Goal: Use online tool/utility: Utilize a website feature to perform a specific function

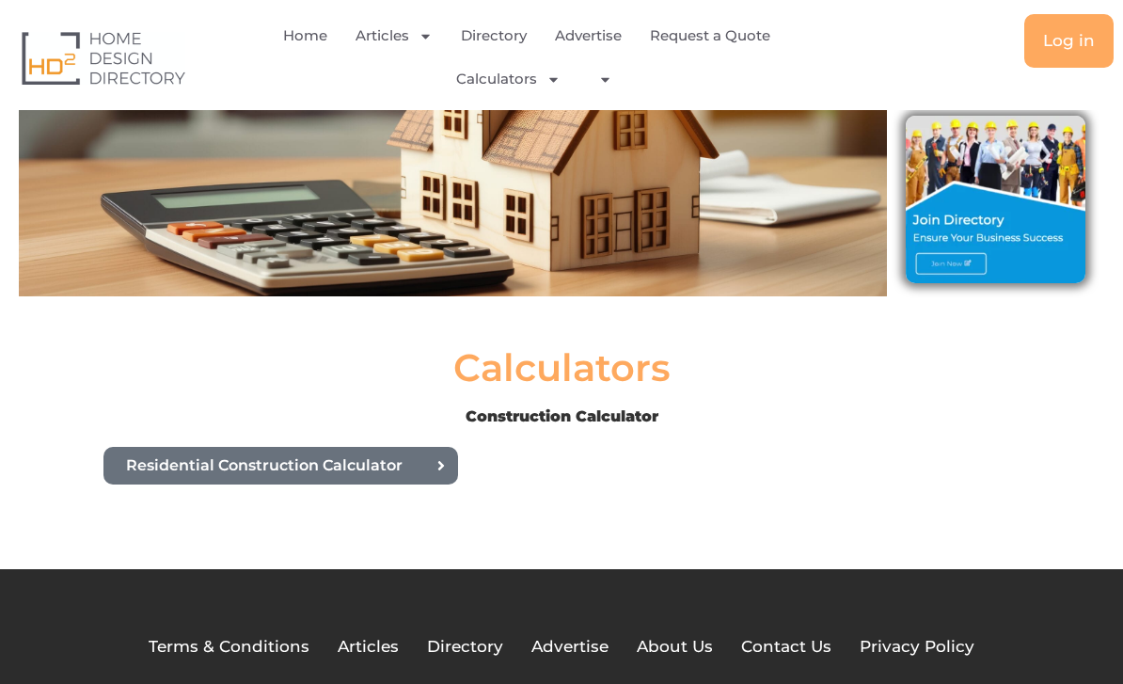
click at [212, 458] on span "Residential Construction Calculator" at bounding box center [264, 465] width 276 height 15
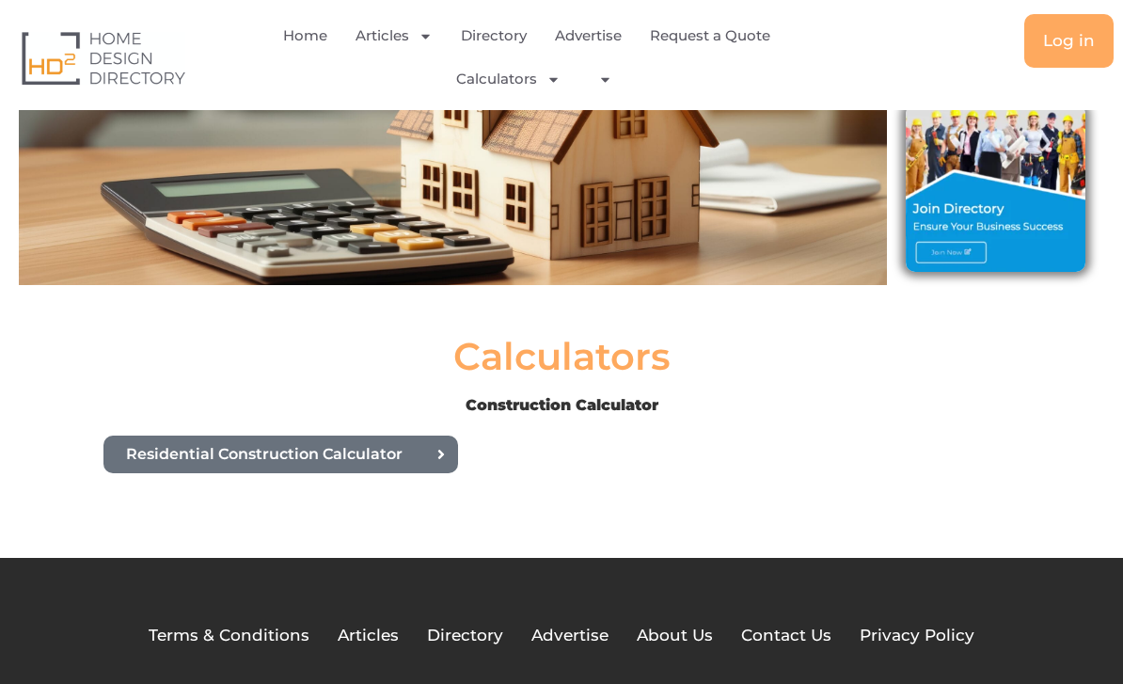
click at [537, 87] on span "Menu" at bounding box center [549, 79] width 24 height 33
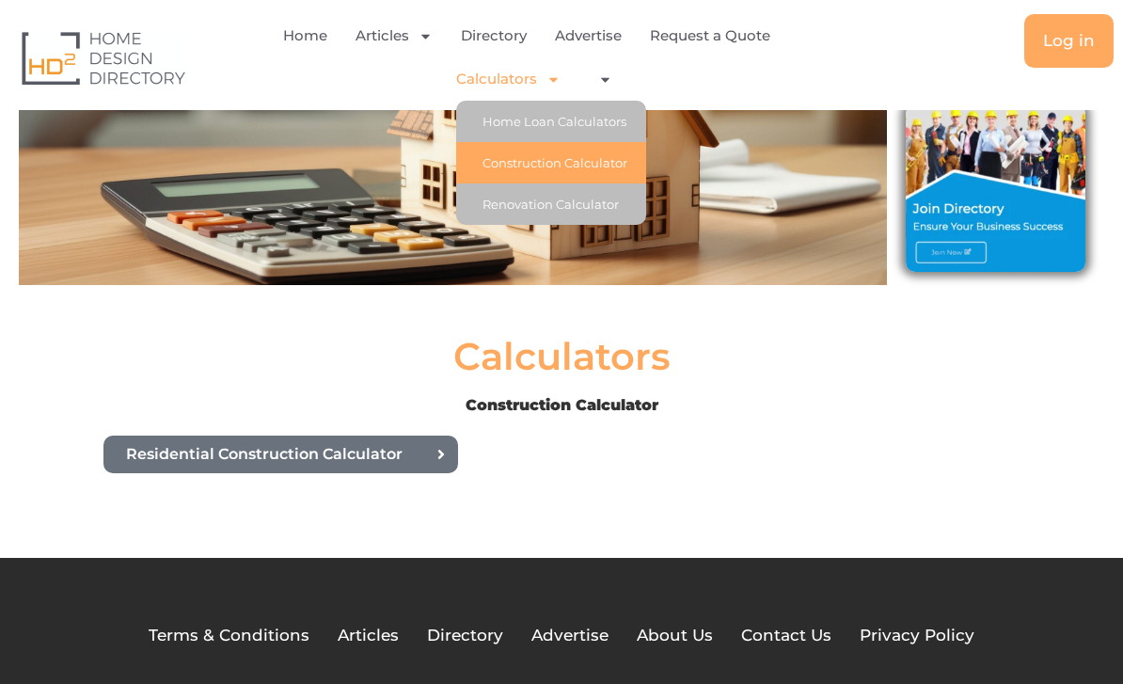
click at [528, 206] on link "Renovation Calculator" at bounding box center [551, 203] width 190 height 41
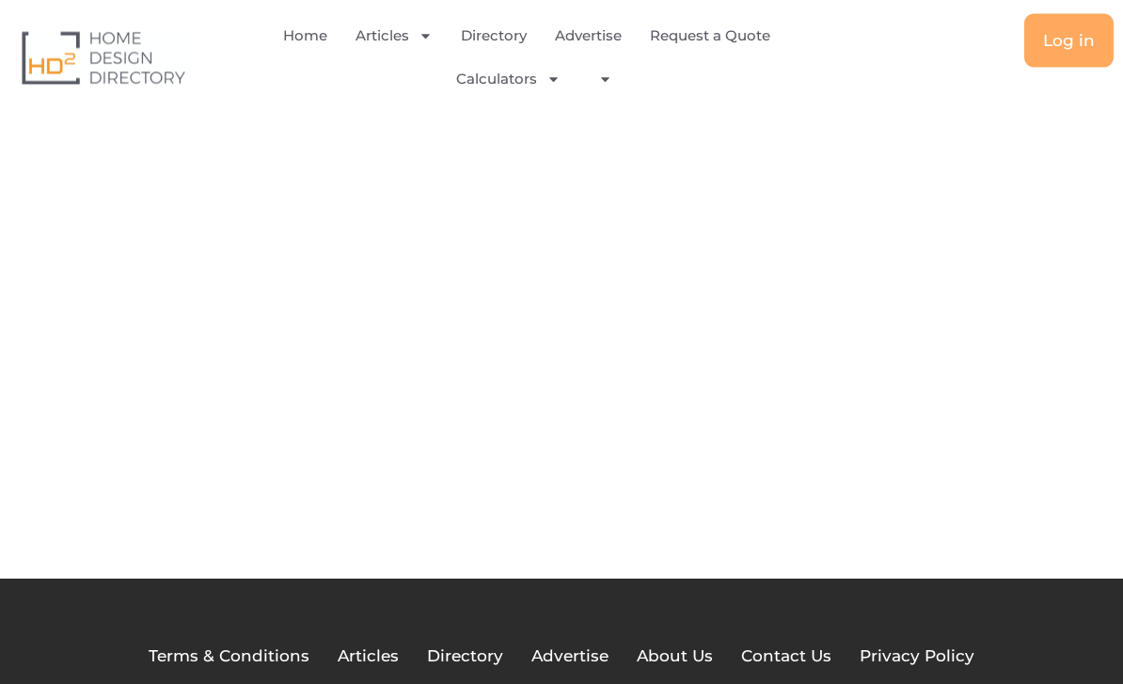
scroll to position [89, 0]
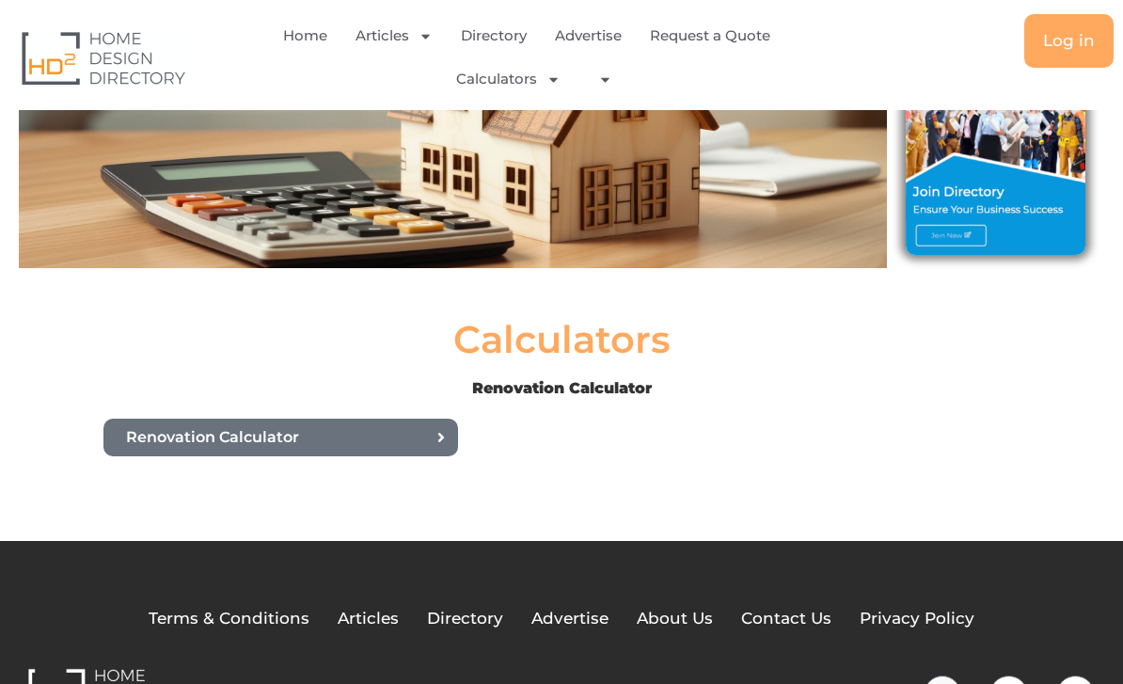
scroll to position [259, 0]
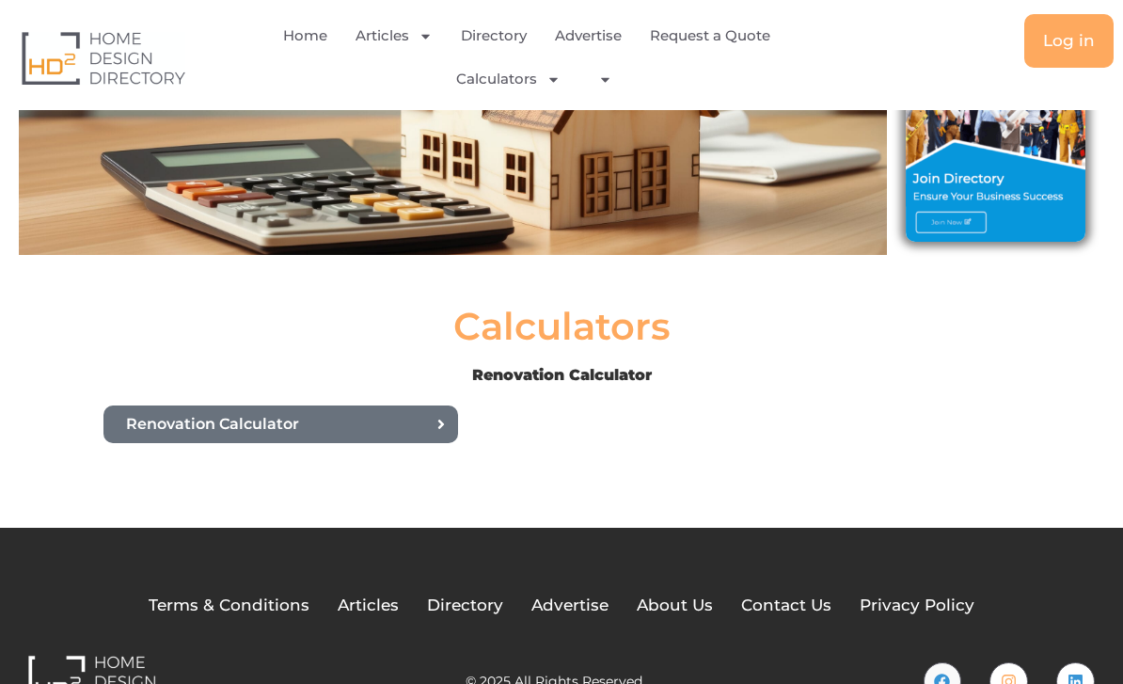
click at [220, 418] on span "Renovation Calculator" at bounding box center [212, 424] width 173 height 15
